Goal: Check status: Check status

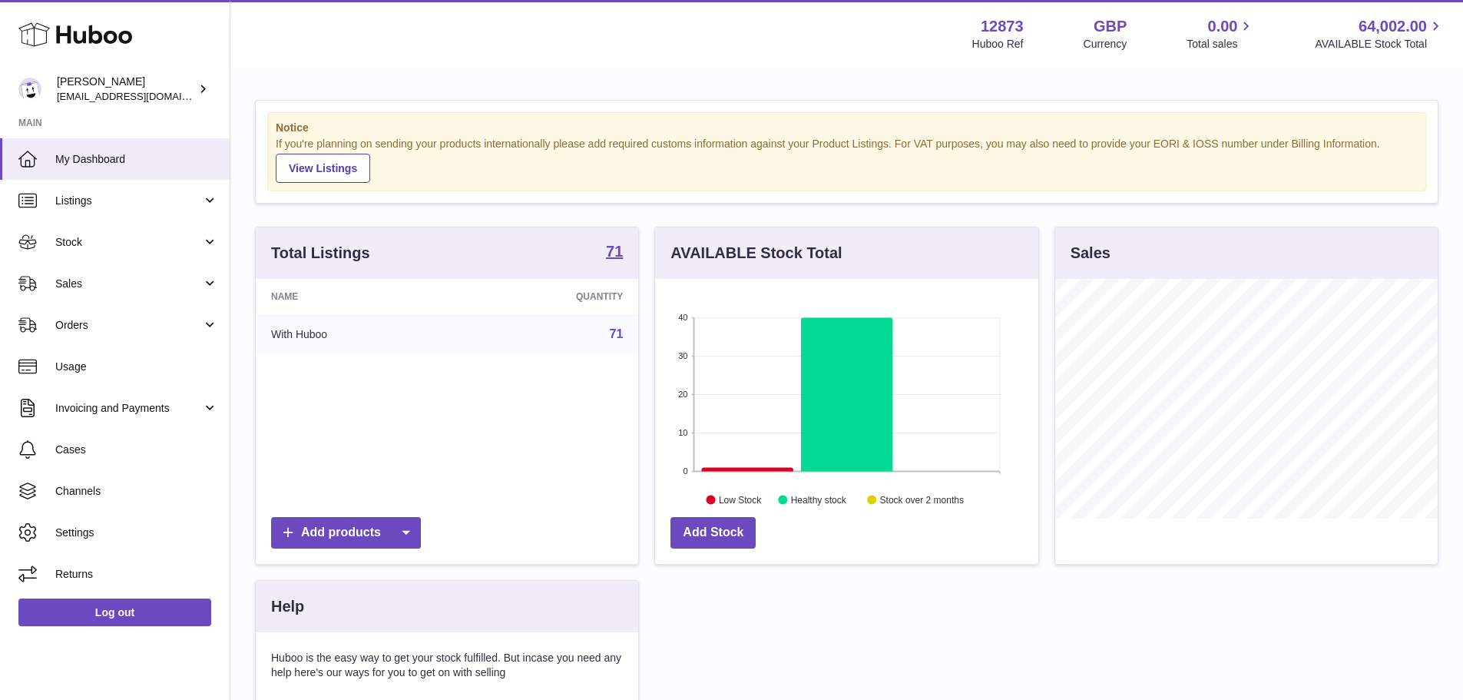
scroll to position [767680, 767537]
click at [76, 283] on span "Sales" at bounding box center [128, 283] width 147 height 15
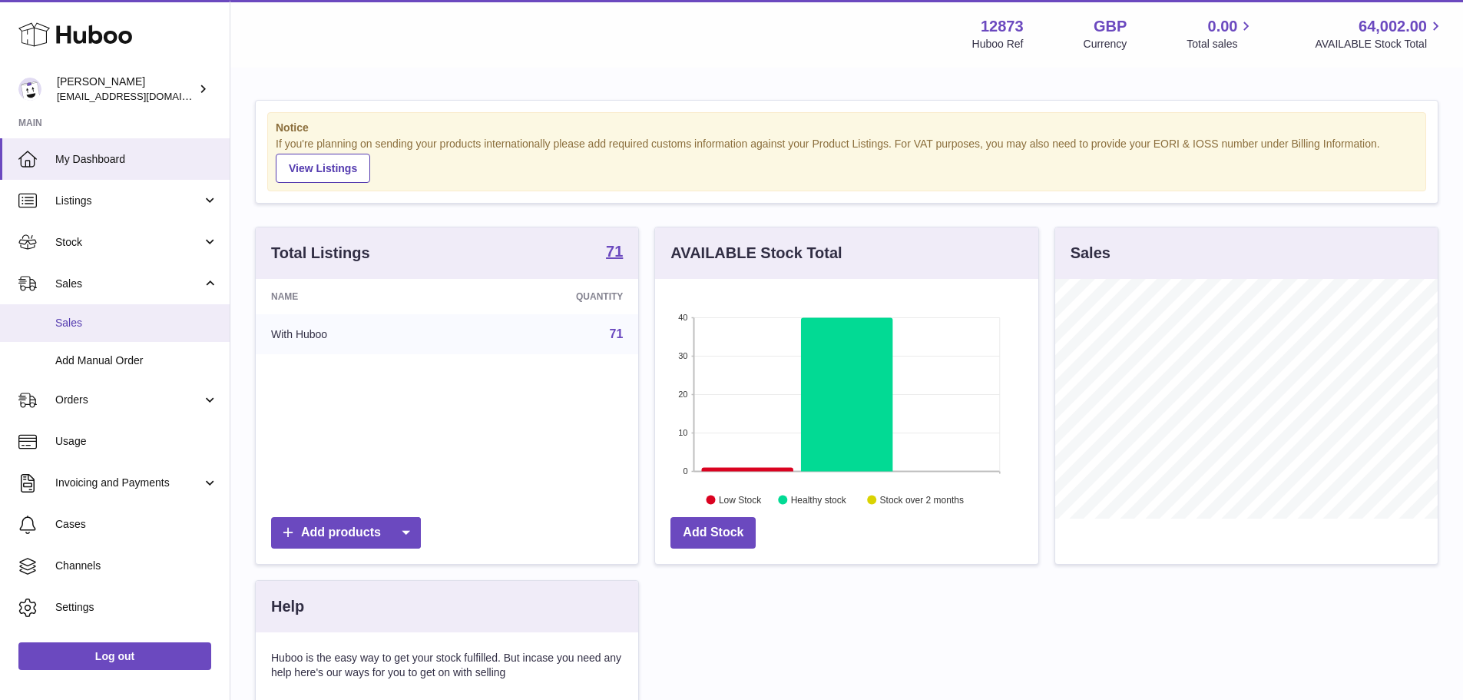
click at [84, 325] on span "Sales" at bounding box center [136, 323] width 163 height 15
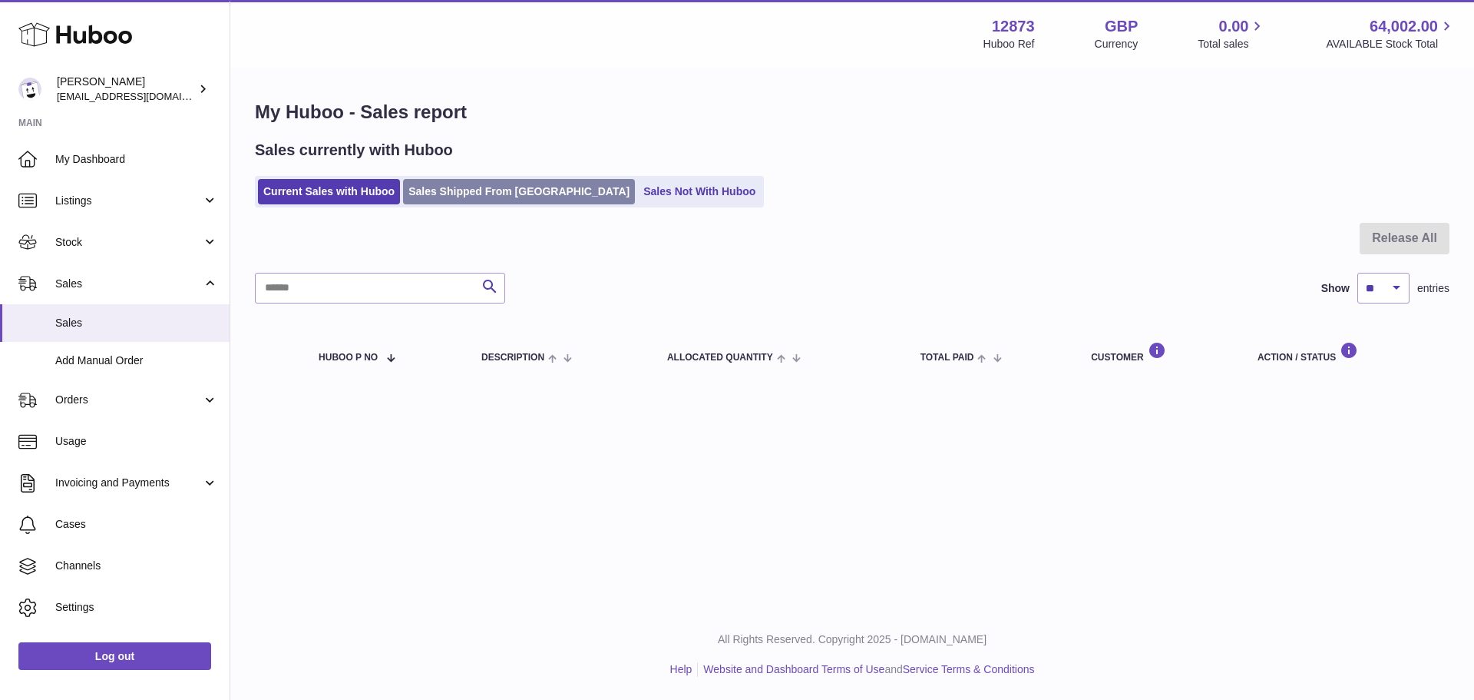
click at [502, 192] on link "Sales Shipped From Huboo" at bounding box center [519, 191] width 232 height 25
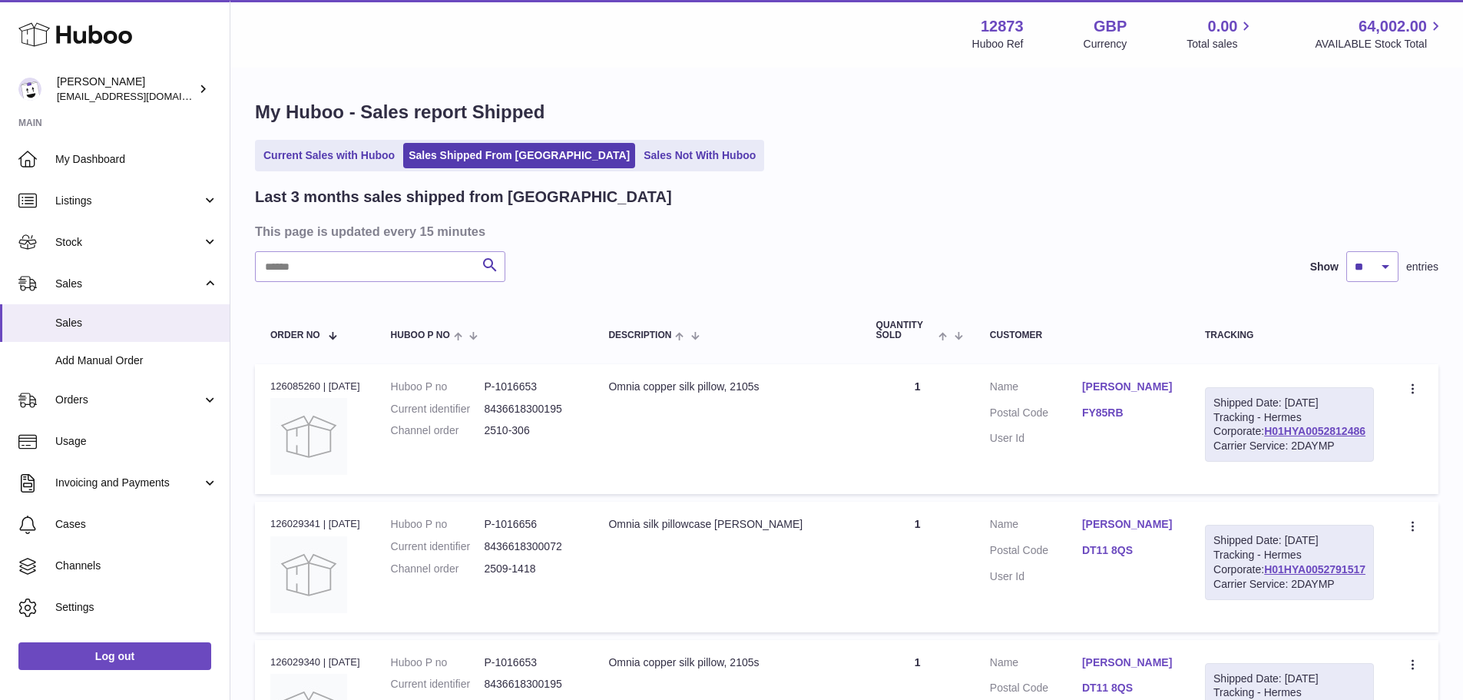
click at [308, 384] on div "Order no 126085260 | 7th Oct" at bounding box center [315, 386] width 90 height 14
copy div "126085260"
click at [162, 90] on span "[EMAIL_ADDRESS][DOMAIN_NAME]" at bounding box center [141, 96] width 169 height 12
